Goal: Information Seeking & Learning: Learn about a topic

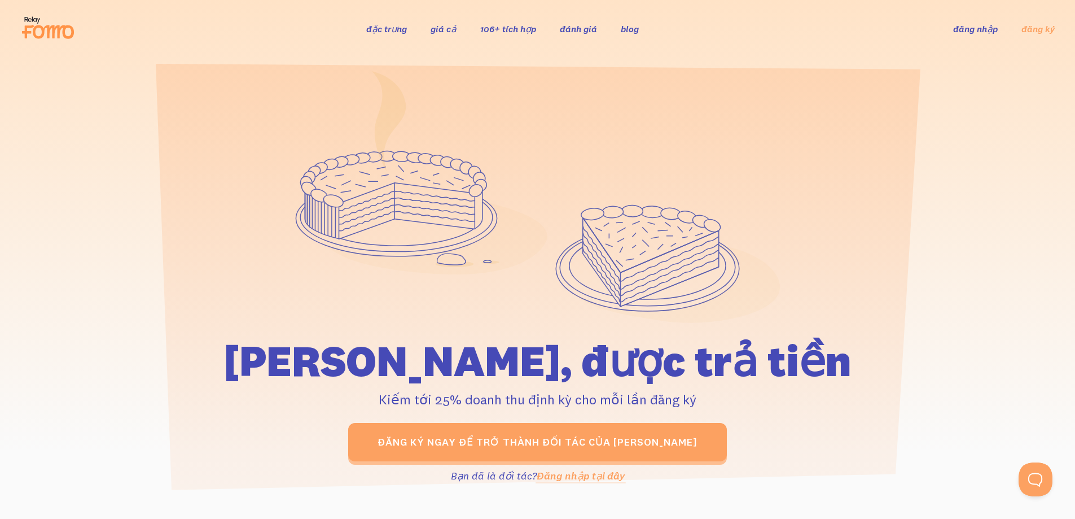
click at [443, 25] on font "giá cả" at bounding box center [444, 28] width 26 height 11
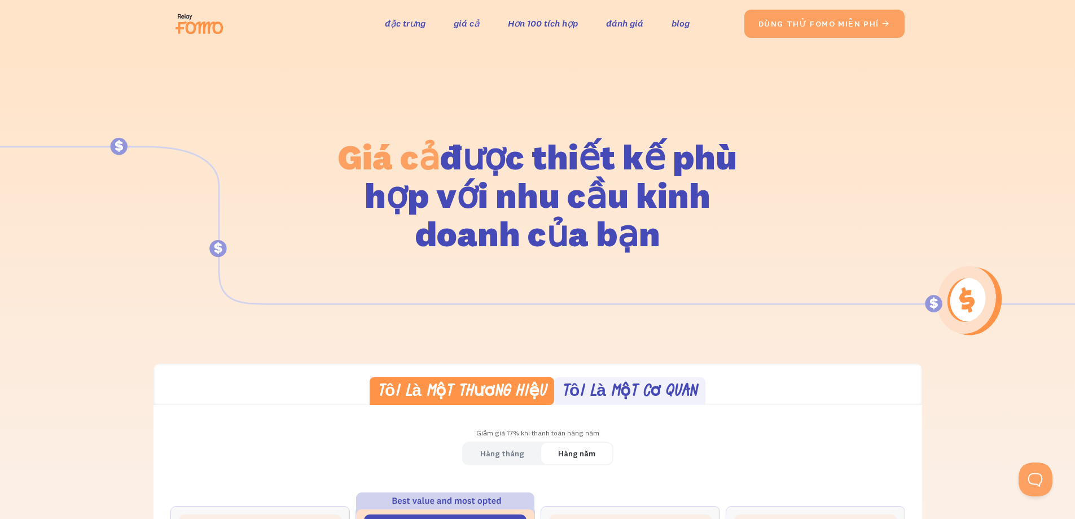
click at [198, 28] on img at bounding box center [202, 24] width 63 height 36
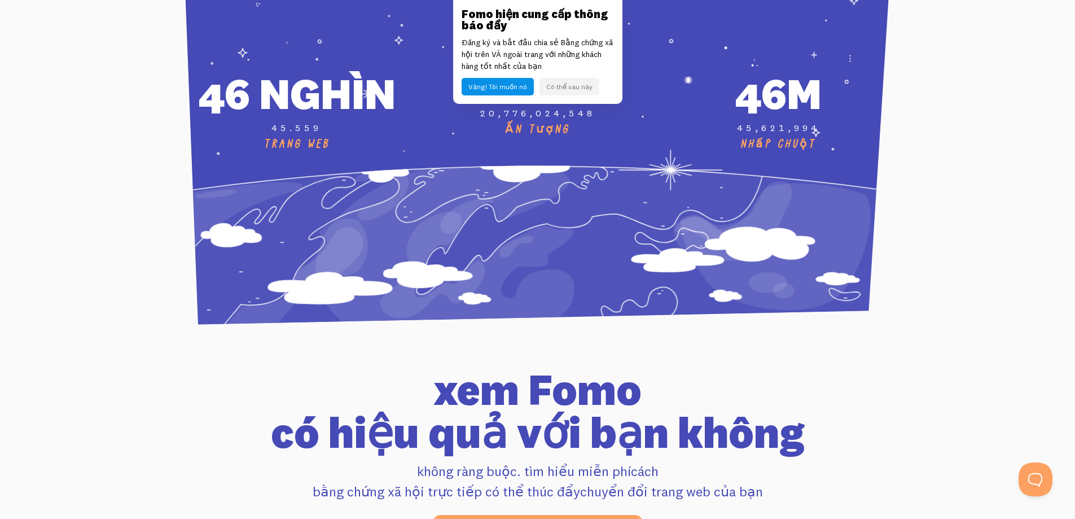
scroll to position [4551, 0]
